Goal: Complete application form

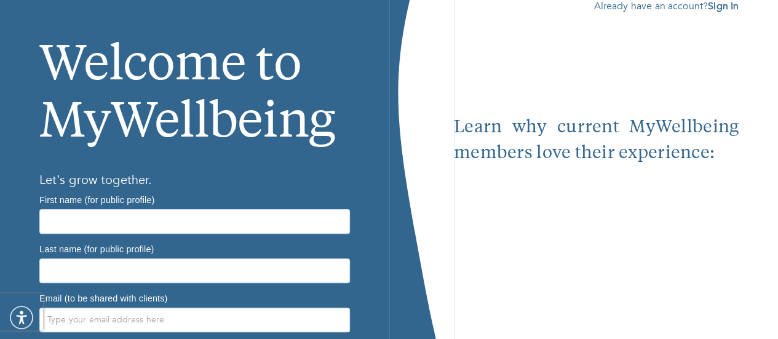
scroll to position [70, 0]
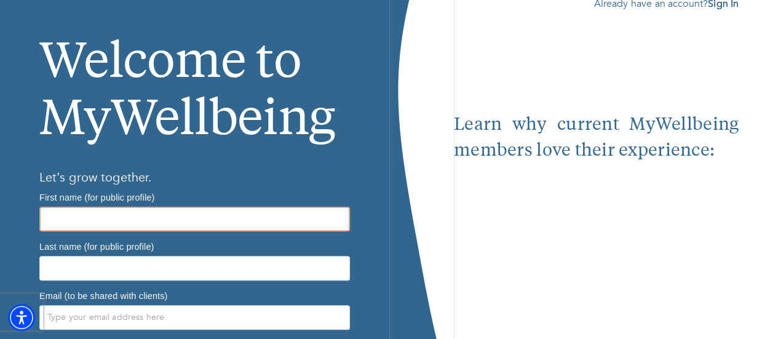
click at [137, 212] on input "text" at bounding box center [194, 219] width 311 height 25
type input "[PERSON_NAME]"
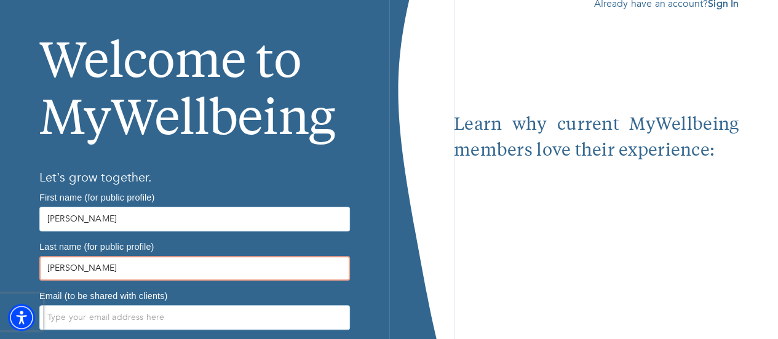
type input "[PERSON_NAME]"
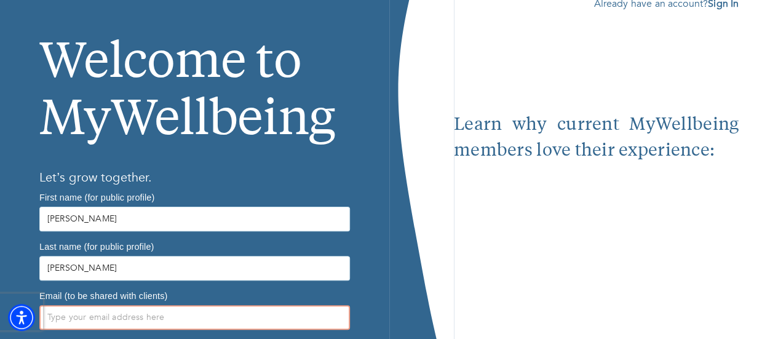
click at [101, 305] on input "text" at bounding box center [194, 317] width 311 height 25
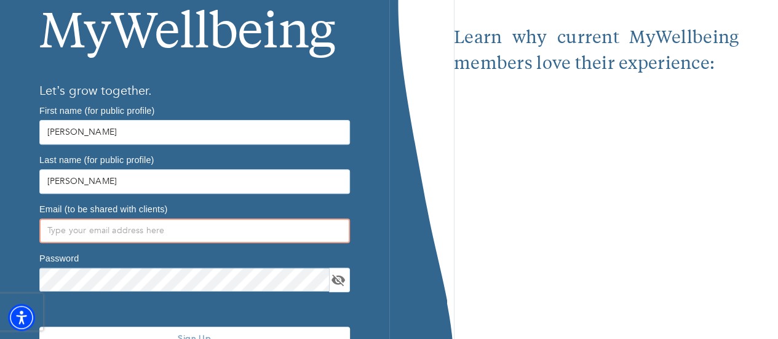
scroll to position [155, 0]
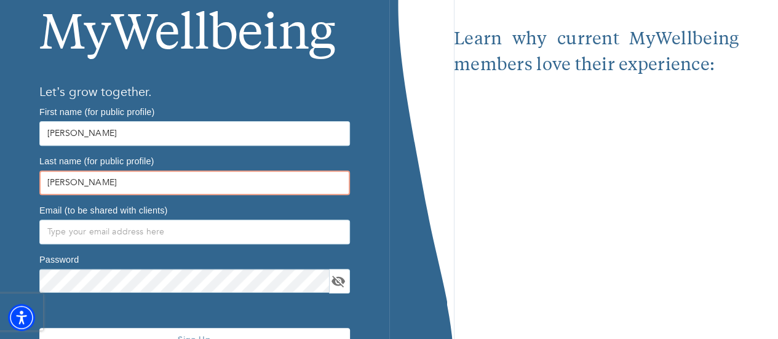
click at [245, 170] on input "[PERSON_NAME]" at bounding box center [194, 182] width 311 height 25
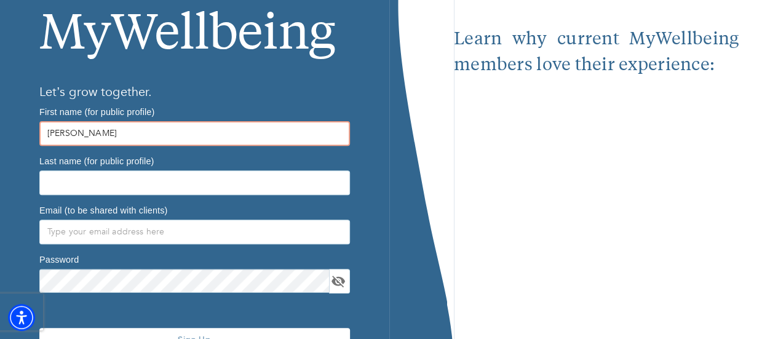
click at [128, 135] on input "[PERSON_NAME]" at bounding box center [194, 133] width 311 height 25
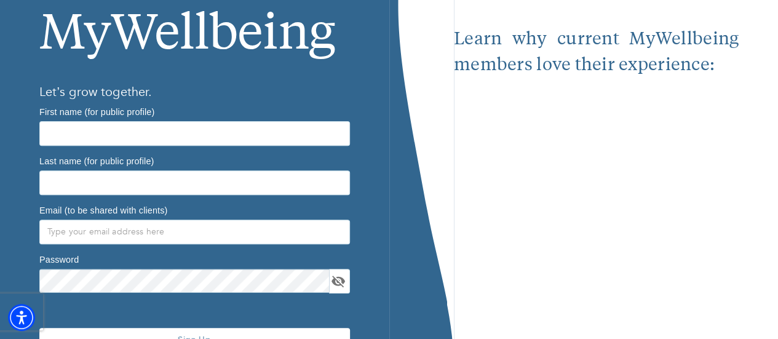
scroll to position [154, 0]
